Goal: Transaction & Acquisition: Purchase product/service

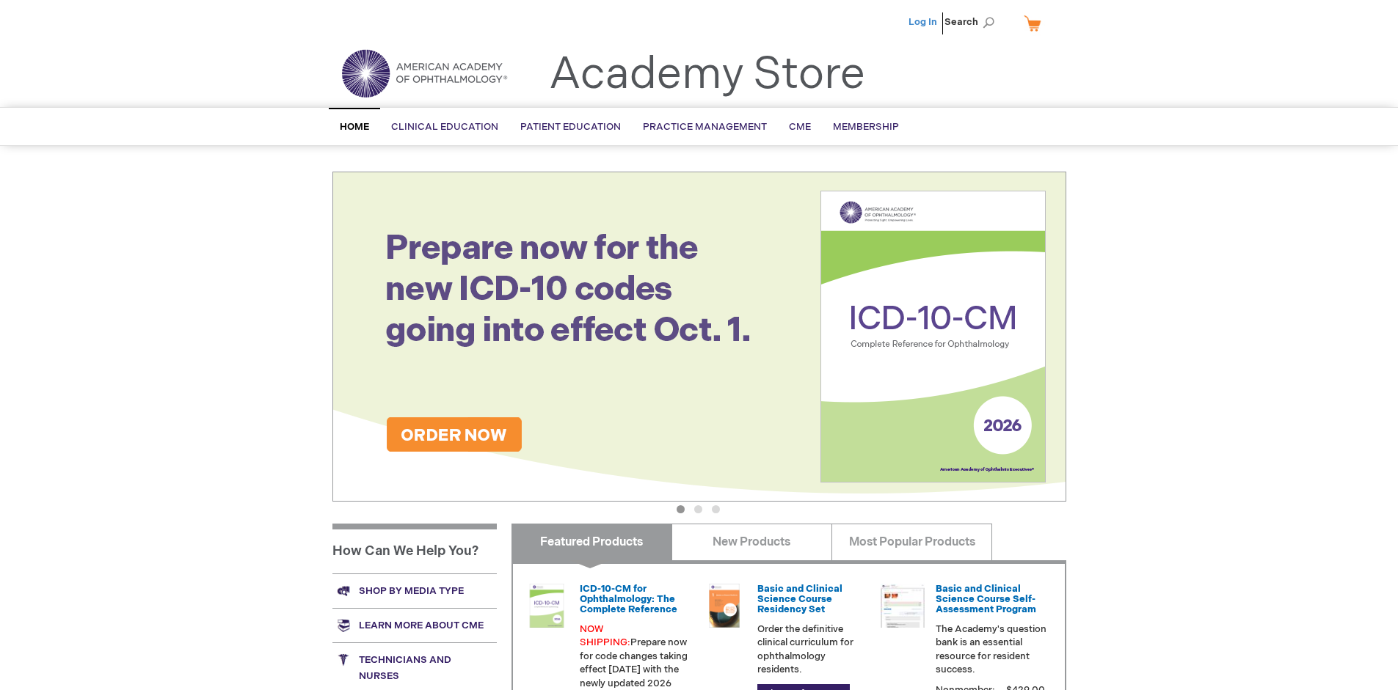
click at [924, 22] on link "Log In" at bounding box center [922, 22] width 29 height 12
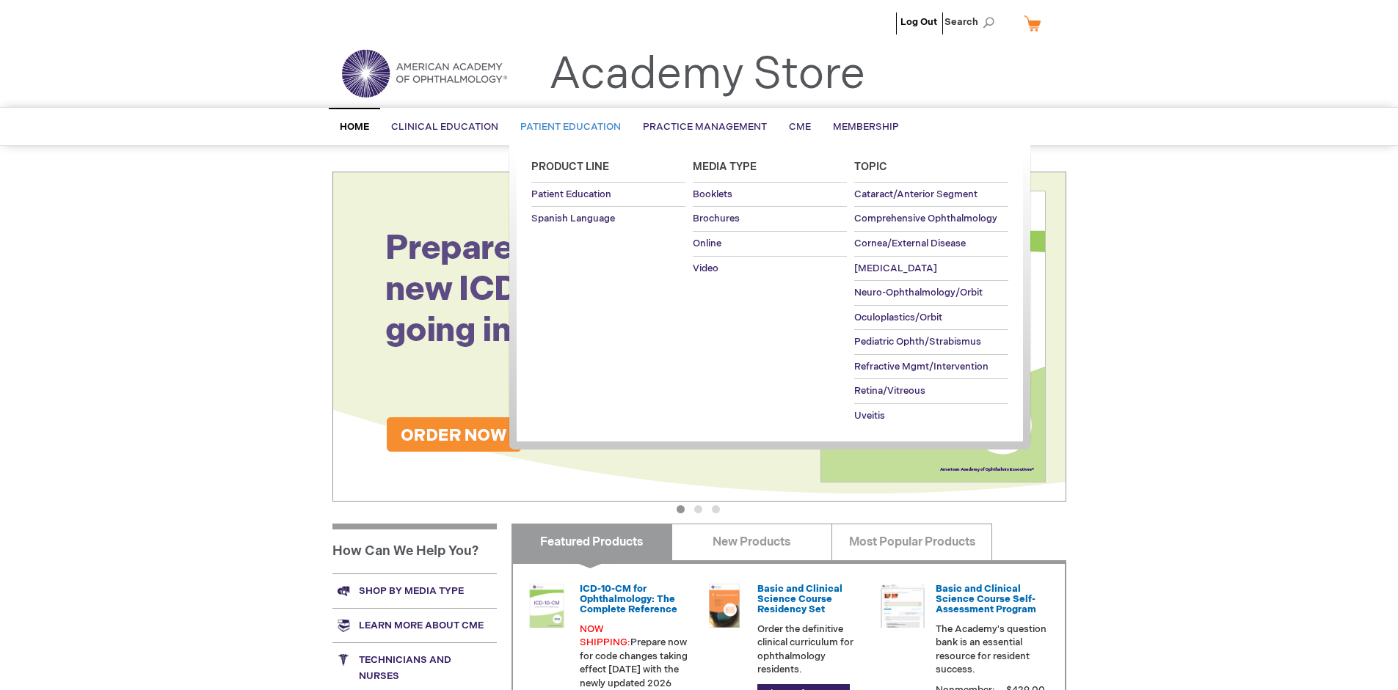
click at [566, 127] on span "Patient Education" at bounding box center [570, 127] width 101 height 12
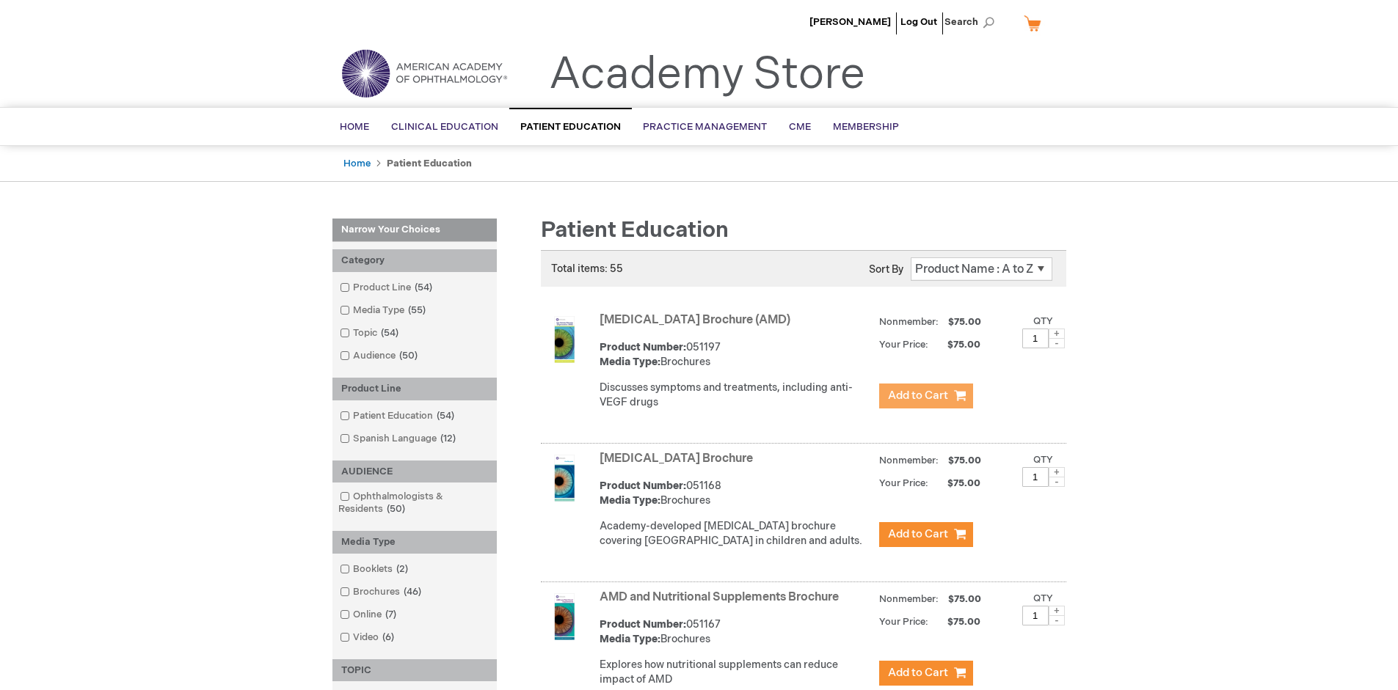
click at [925, 396] on span "Add to Cart" at bounding box center [918, 396] width 60 height 14
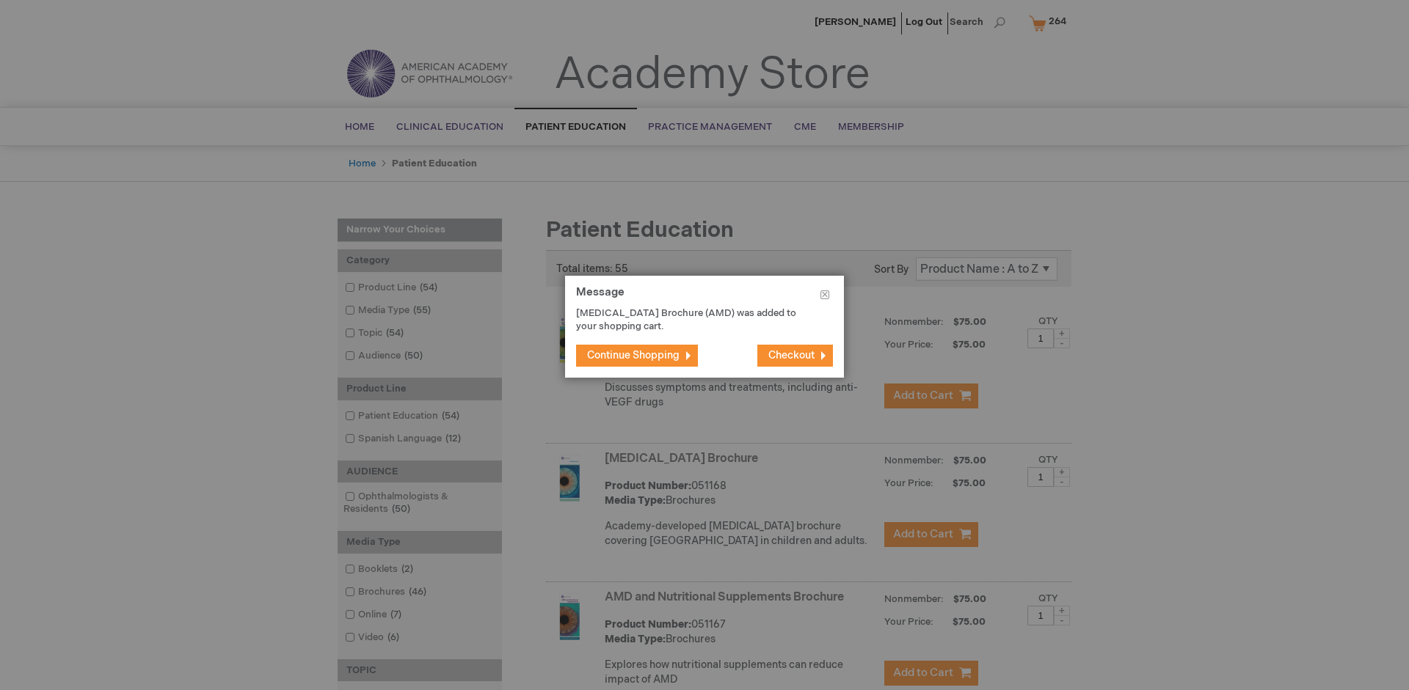
click at [633, 355] on span "Continue Shopping" at bounding box center [633, 355] width 92 height 12
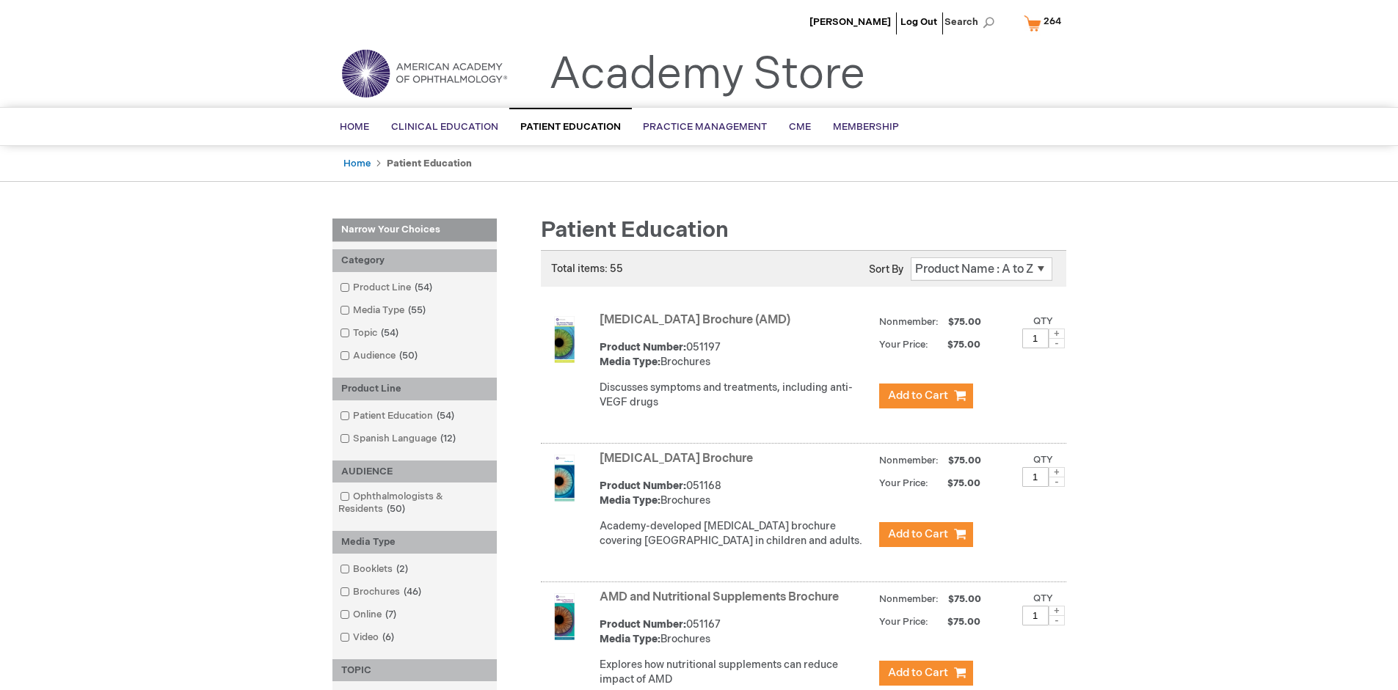
click at [722, 605] on link "AMD and Nutritional Supplements Brochure" at bounding box center [718, 598] width 239 height 14
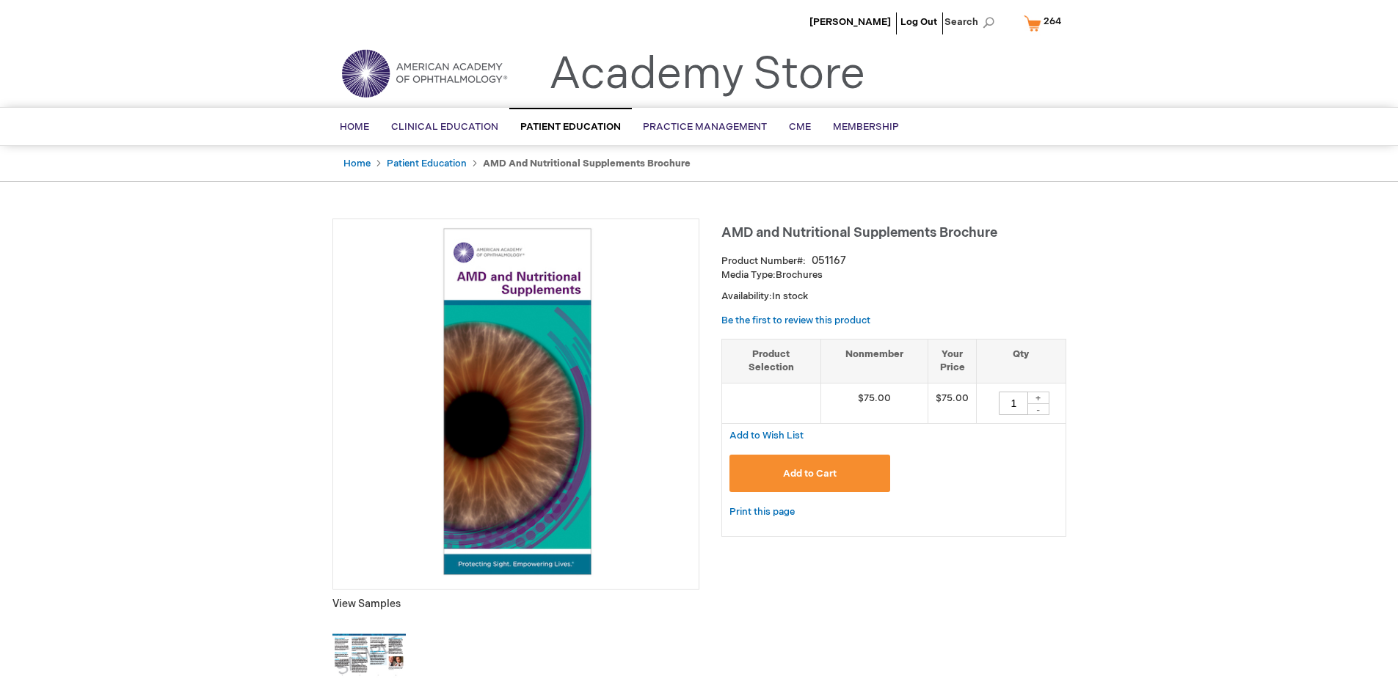
click at [809, 473] on span "Add to Cart" at bounding box center [810, 474] width 54 height 12
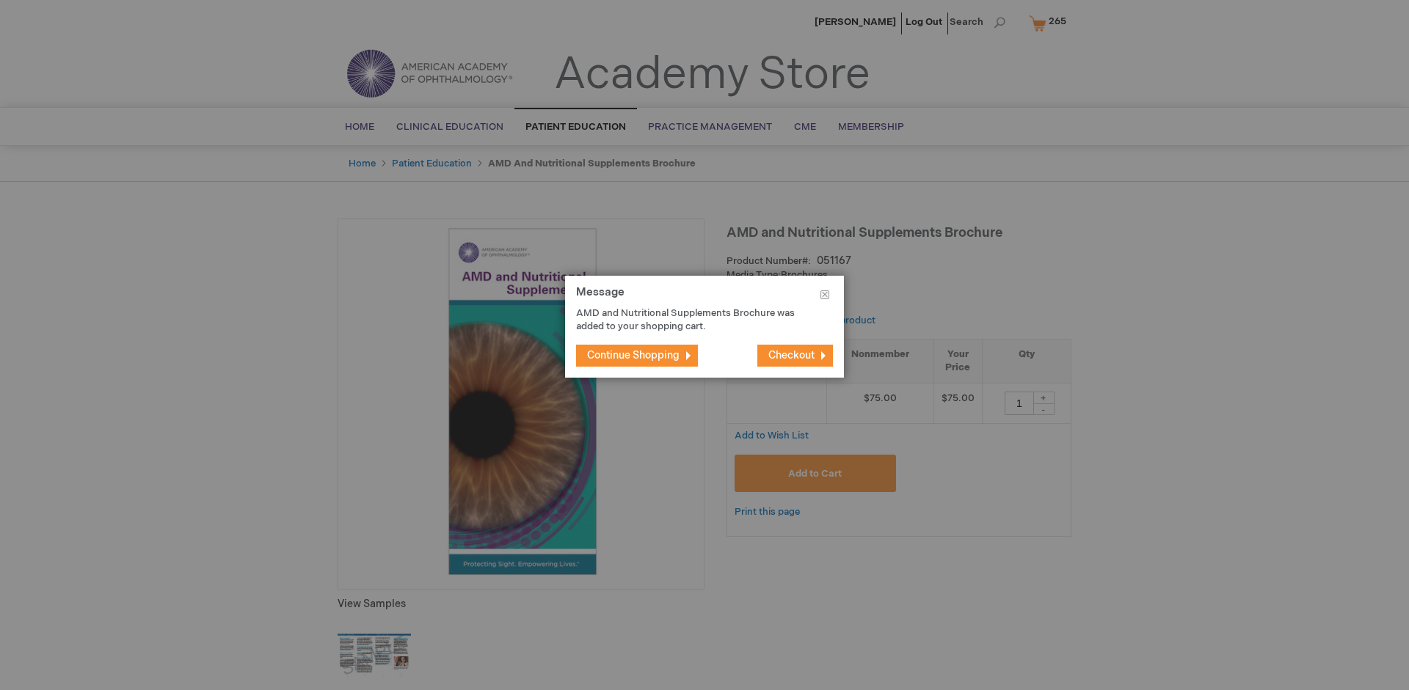
click at [633, 355] on span "Continue Shopping" at bounding box center [633, 355] width 92 height 12
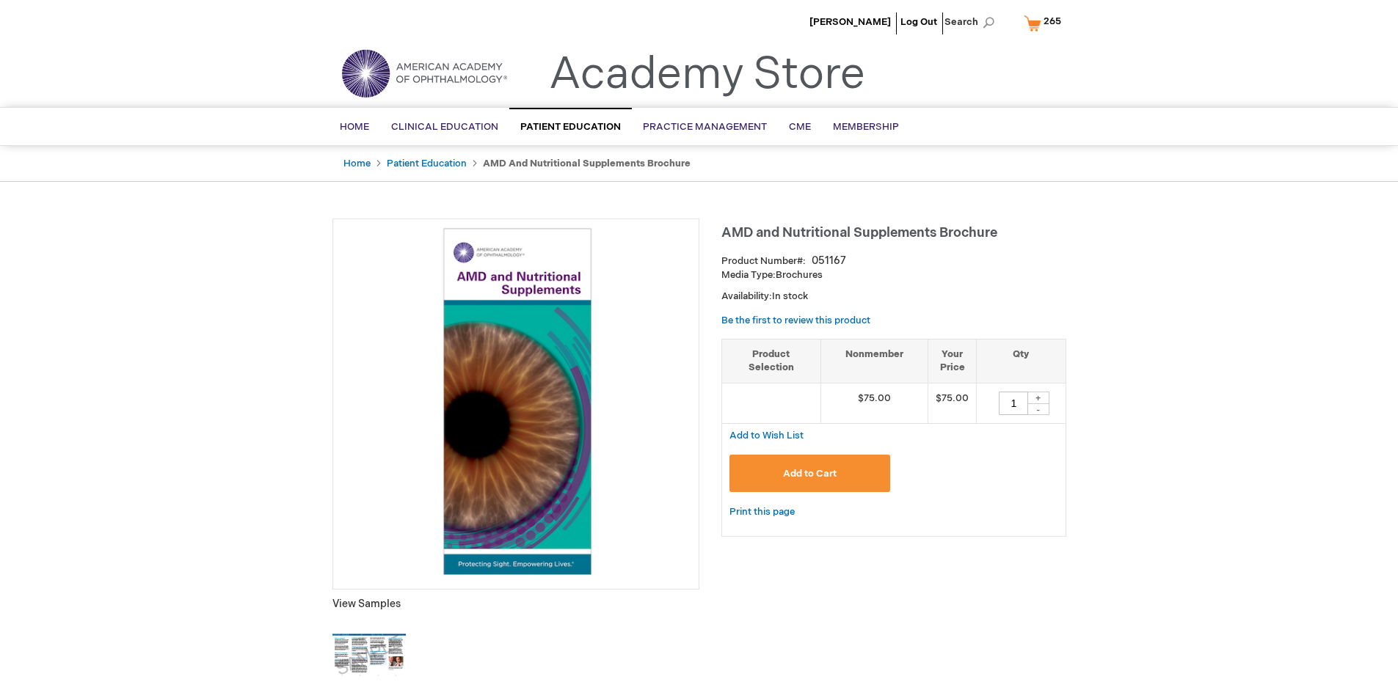
click at [1045, 23] on span "265" at bounding box center [1052, 21] width 18 height 12
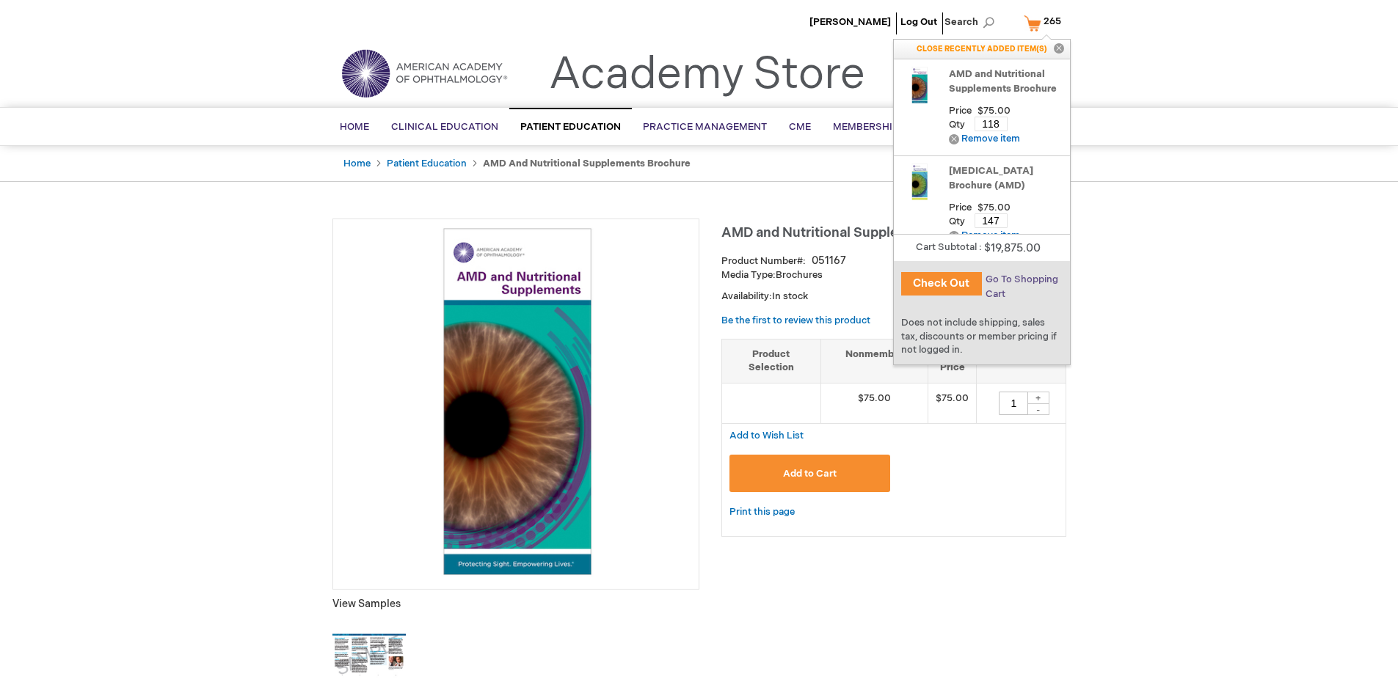
click at [1020, 280] on span "Go To Shopping Cart" at bounding box center [1021, 287] width 73 height 26
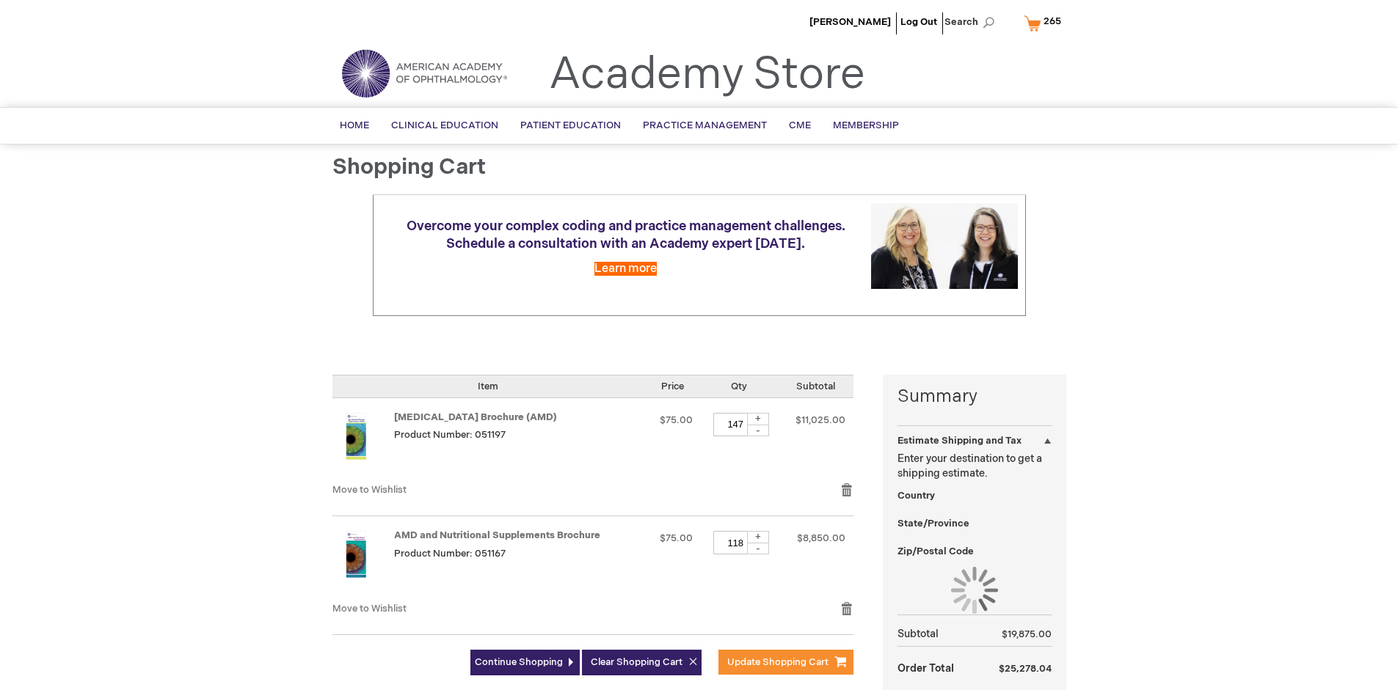
select select "US"
select select "41"
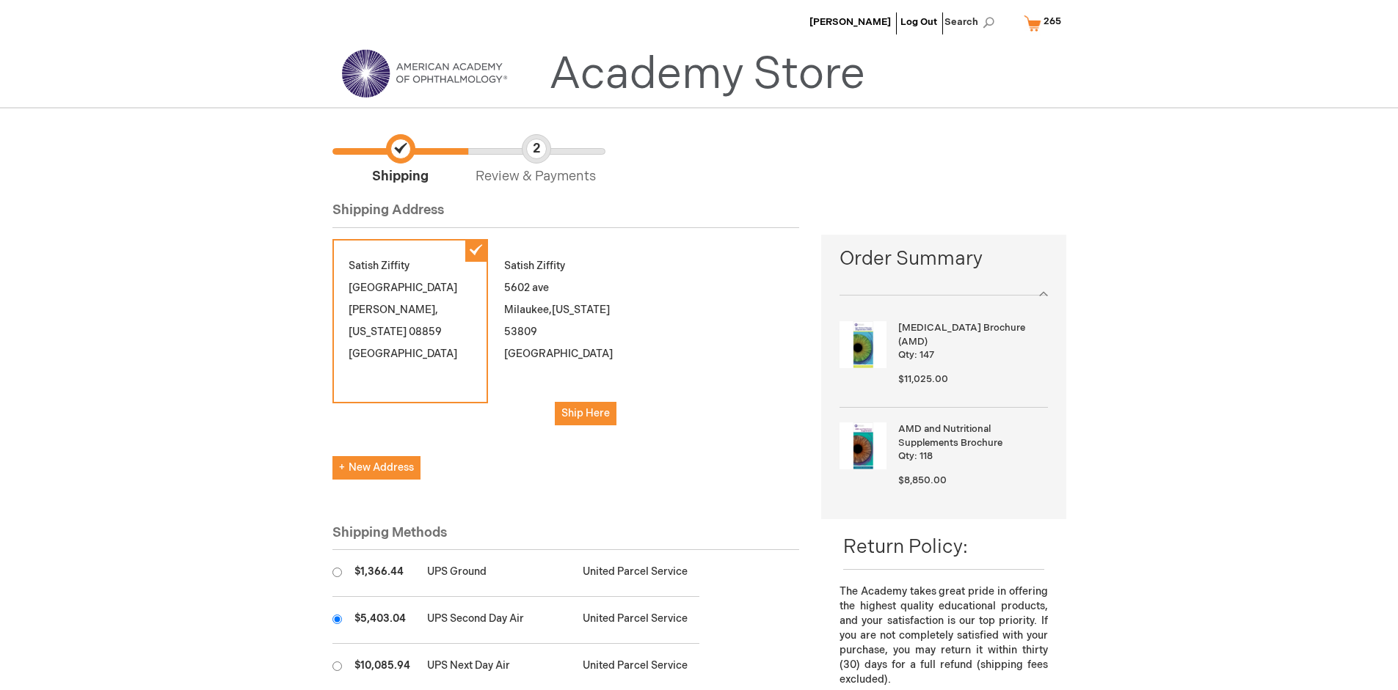
click at [337, 619] on input "radio" at bounding box center [337, 620] width 10 height 10
